Goal: Check status

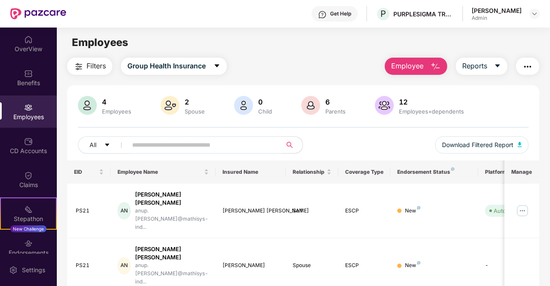
scroll to position [12, 0]
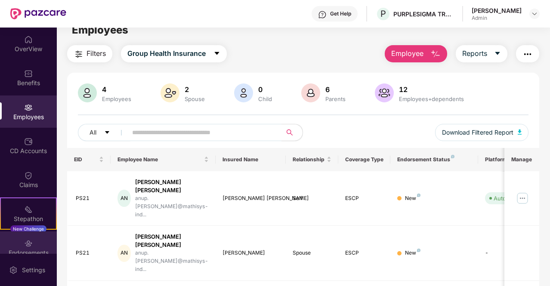
click at [18, 241] on div "Endorsements" at bounding box center [28, 247] width 57 height 32
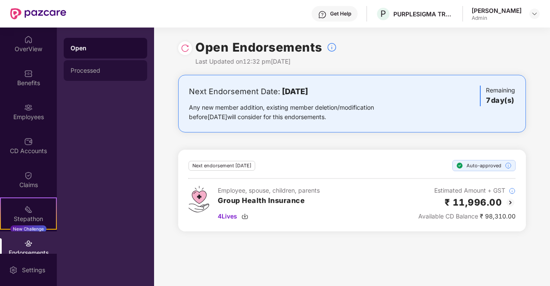
click at [118, 68] on div "Processed" at bounding box center [106, 70] width 70 height 7
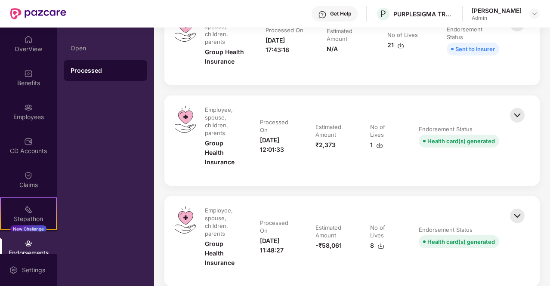
scroll to position [159, 0]
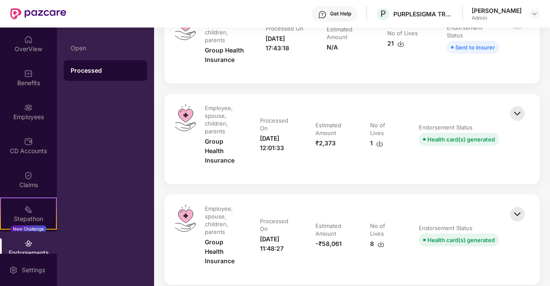
click at [519, 113] on img at bounding box center [517, 113] width 19 height 19
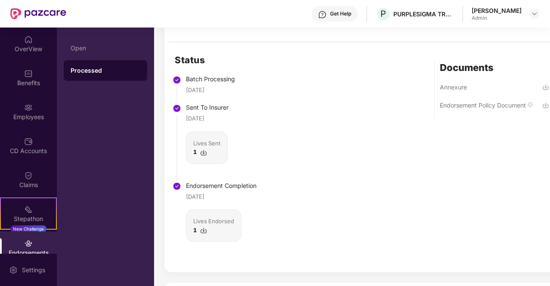
scroll to position [312, 0]
click at [331, 189] on div "Status Batch Processing [DATE] Sent To Insurer [DATE] Lives Sent 1 Endorsement …" at bounding box center [366, 157] width 404 height 230
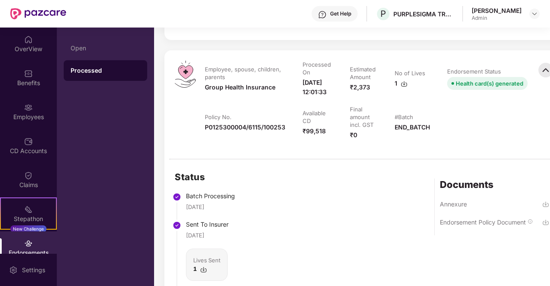
scroll to position [193, 0]
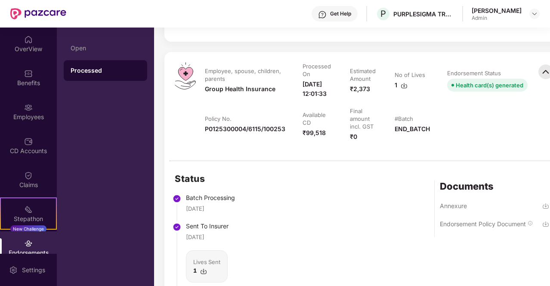
click at [543, 228] on img at bounding box center [545, 224] width 7 height 7
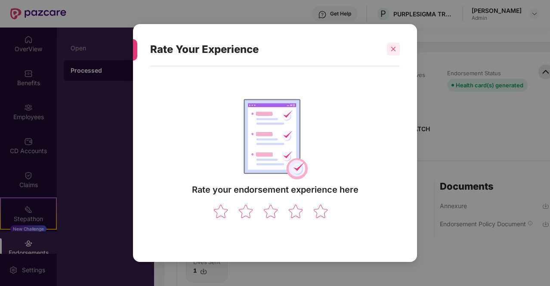
click at [394, 48] on icon "close" at bounding box center [393, 49] width 5 height 5
